Goal: Information Seeking & Learning: Learn about a topic

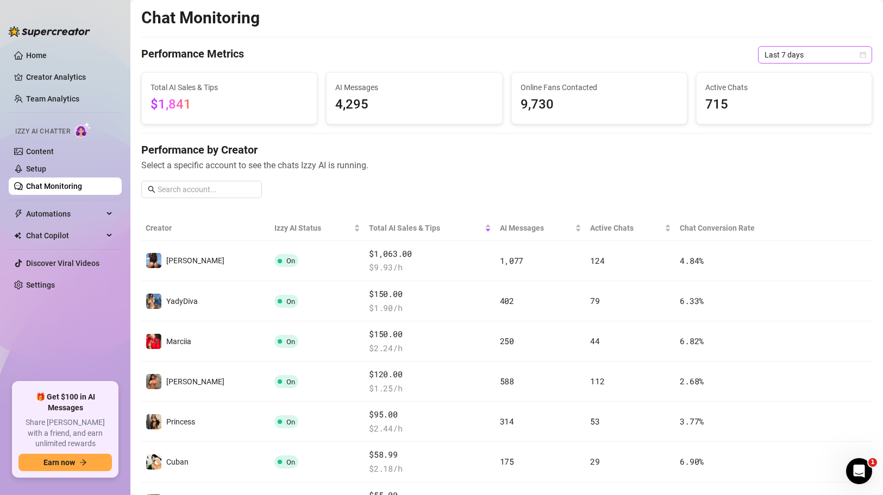
click at [815, 54] on span "Last 7 days" at bounding box center [814, 55] width 101 height 16
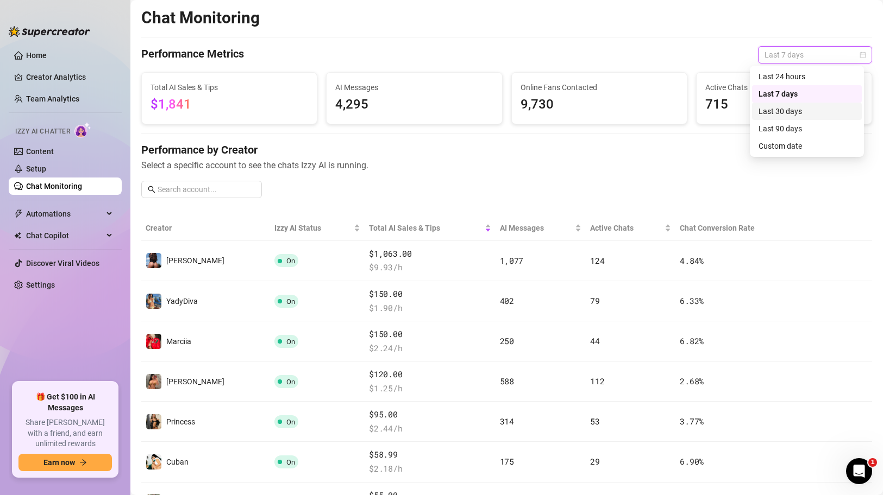
click at [795, 111] on div "Last 30 days" at bounding box center [806, 111] width 97 height 12
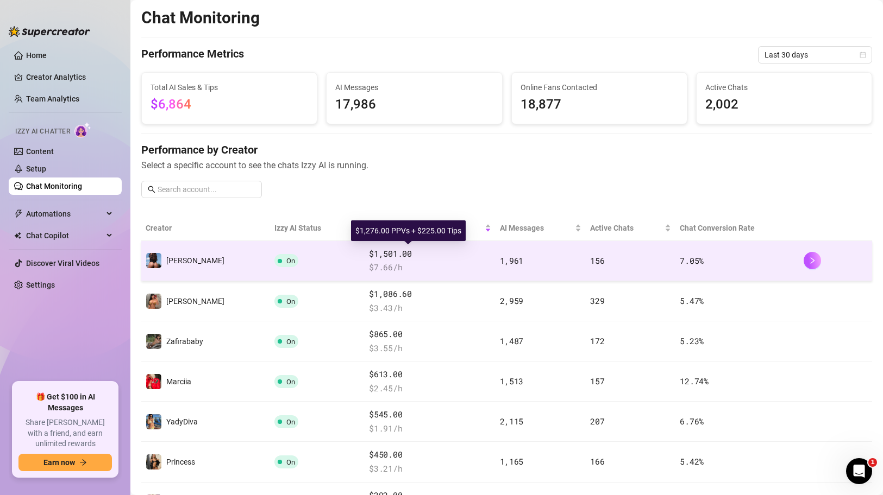
click at [422, 259] on span "$1,501.00" at bounding box center [430, 254] width 122 height 13
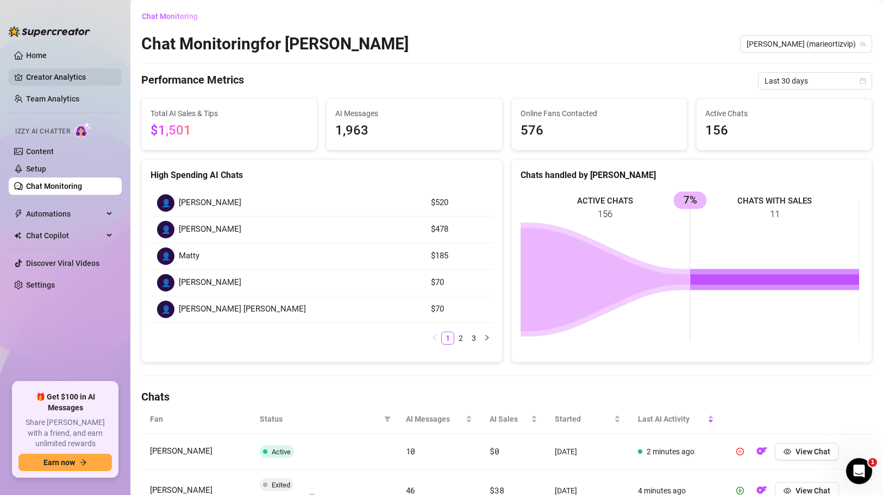
click at [55, 76] on link "Creator Analytics" at bounding box center [69, 76] width 87 height 17
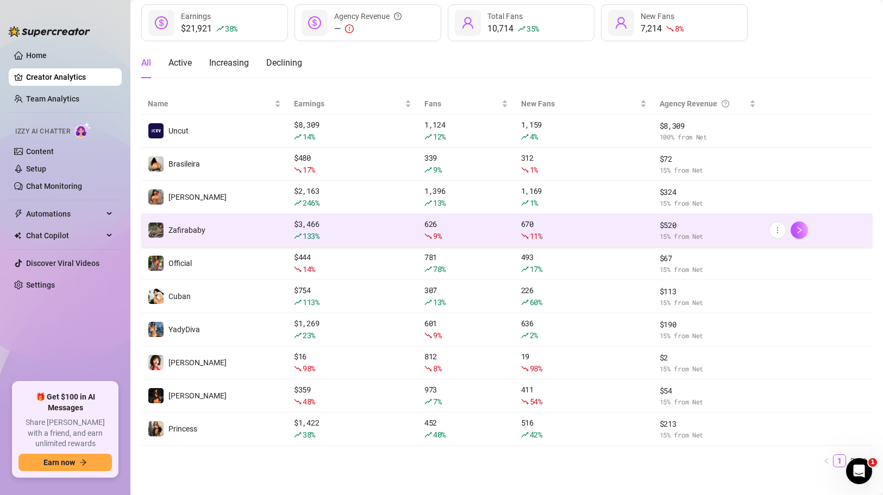
scroll to position [75, 0]
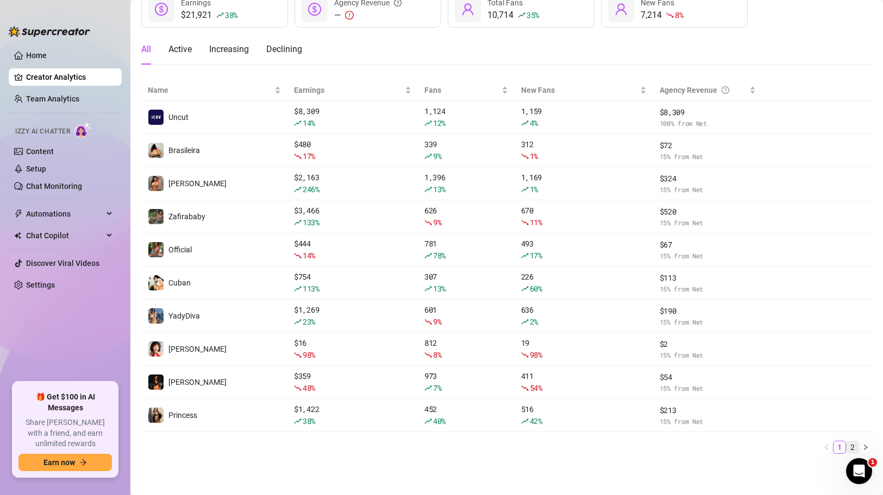
click at [846, 447] on link "2" at bounding box center [852, 448] width 12 height 12
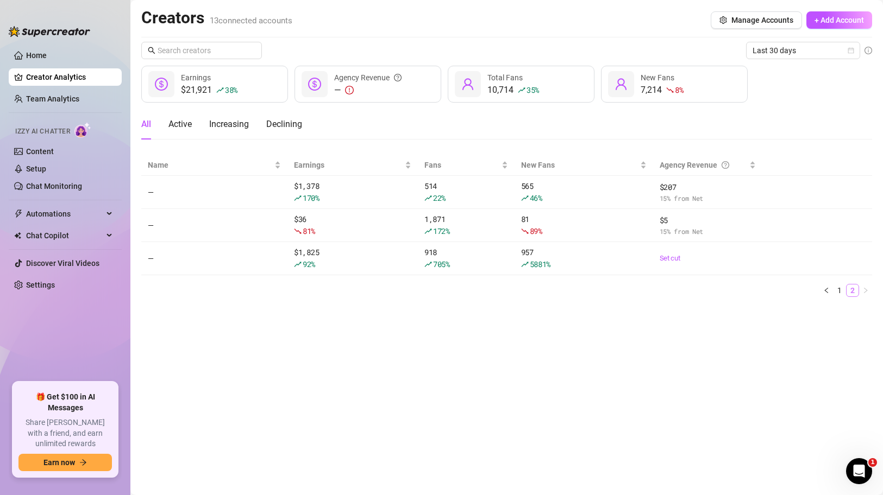
scroll to position [0, 0]
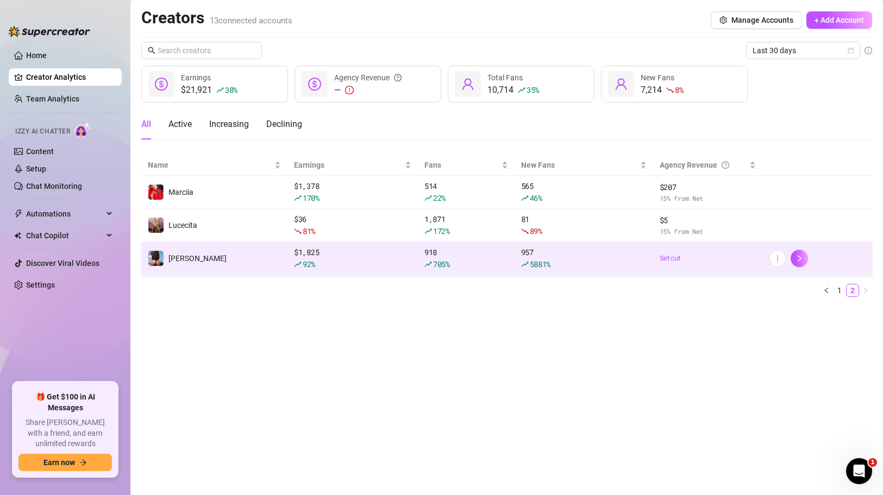
click at [240, 260] on td "[PERSON_NAME]" at bounding box center [214, 258] width 146 height 33
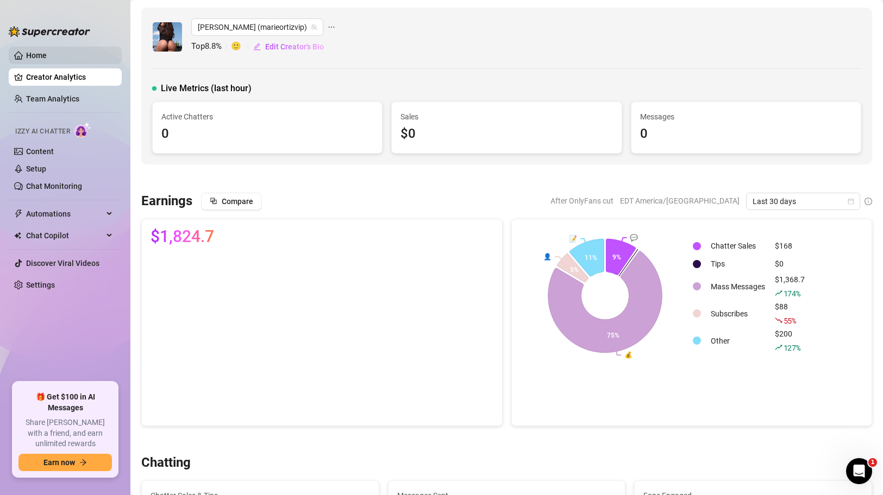
click at [26, 52] on link "Home" at bounding box center [36, 55] width 21 height 9
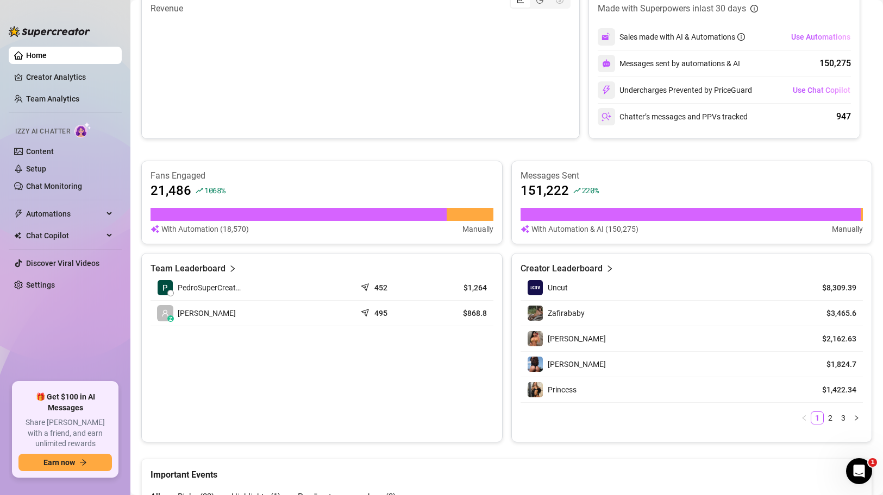
scroll to position [270, 0]
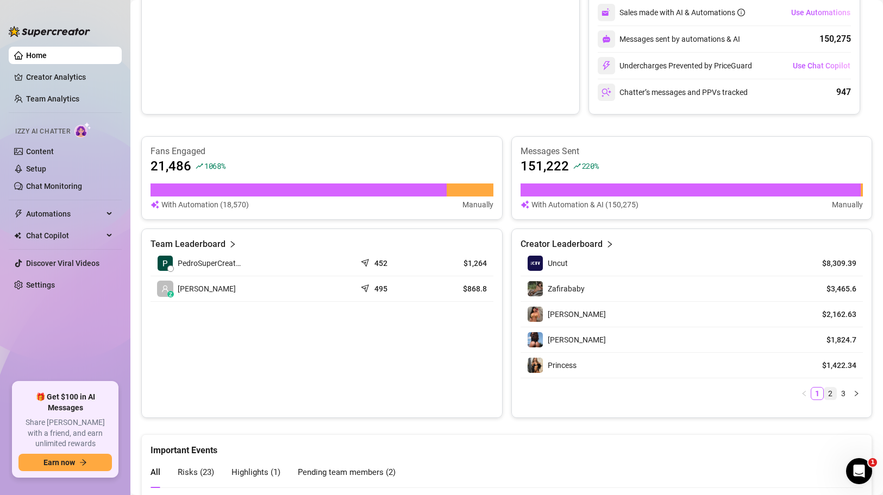
click at [824, 395] on link "2" at bounding box center [830, 394] width 12 height 12
click at [837, 392] on link "3" at bounding box center [843, 394] width 12 height 12
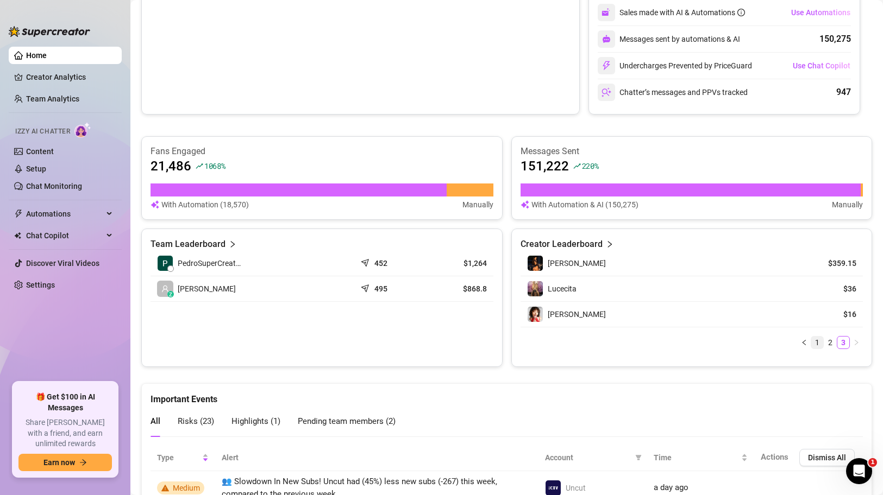
click at [811, 343] on link "1" at bounding box center [817, 343] width 12 height 12
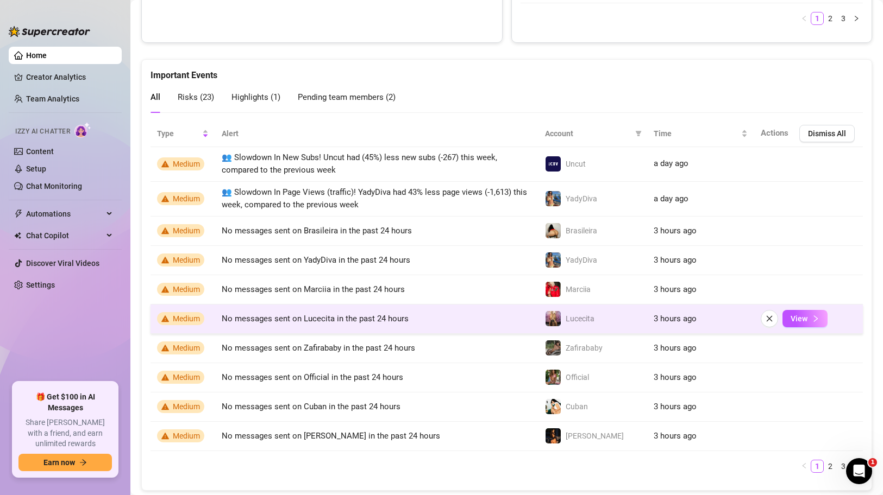
scroll to position [0, 0]
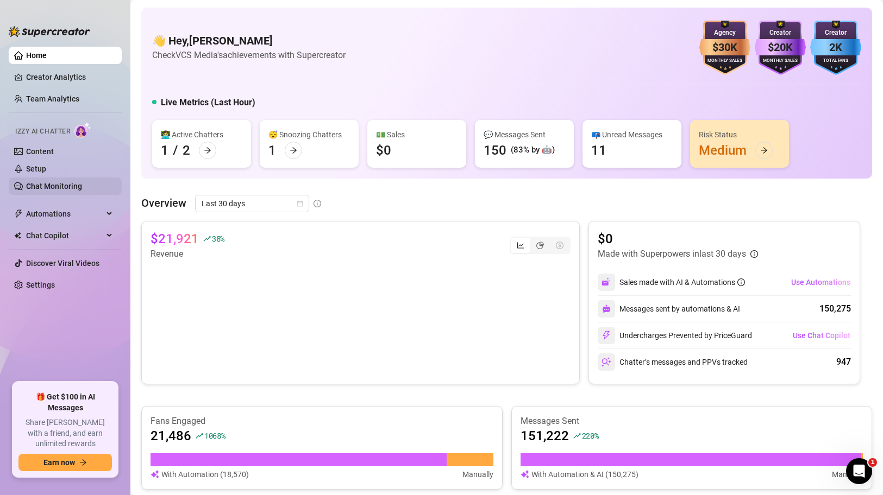
click at [52, 188] on link "Chat Monitoring" at bounding box center [54, 186] width 56 height 9
